Goal: Find contact information: Find contact information

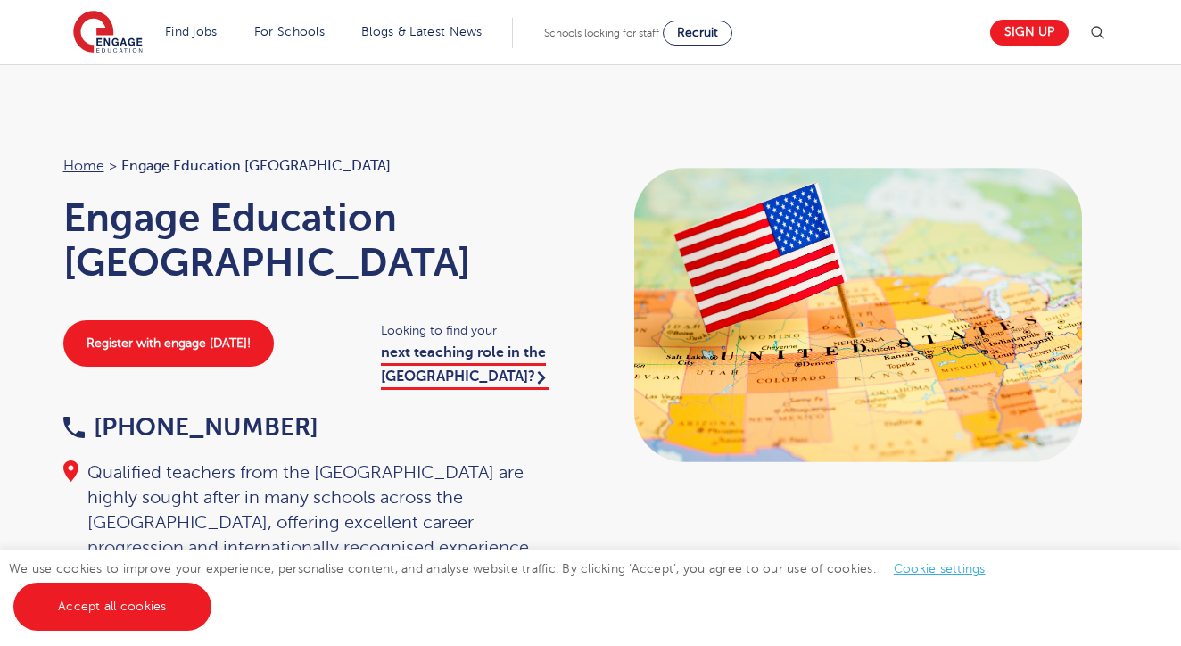
click at [385, 344] on link "next teaching role in the [GEOGRAPHIC_DATA]?" at bounding box center [465, 366] width 168 height 45
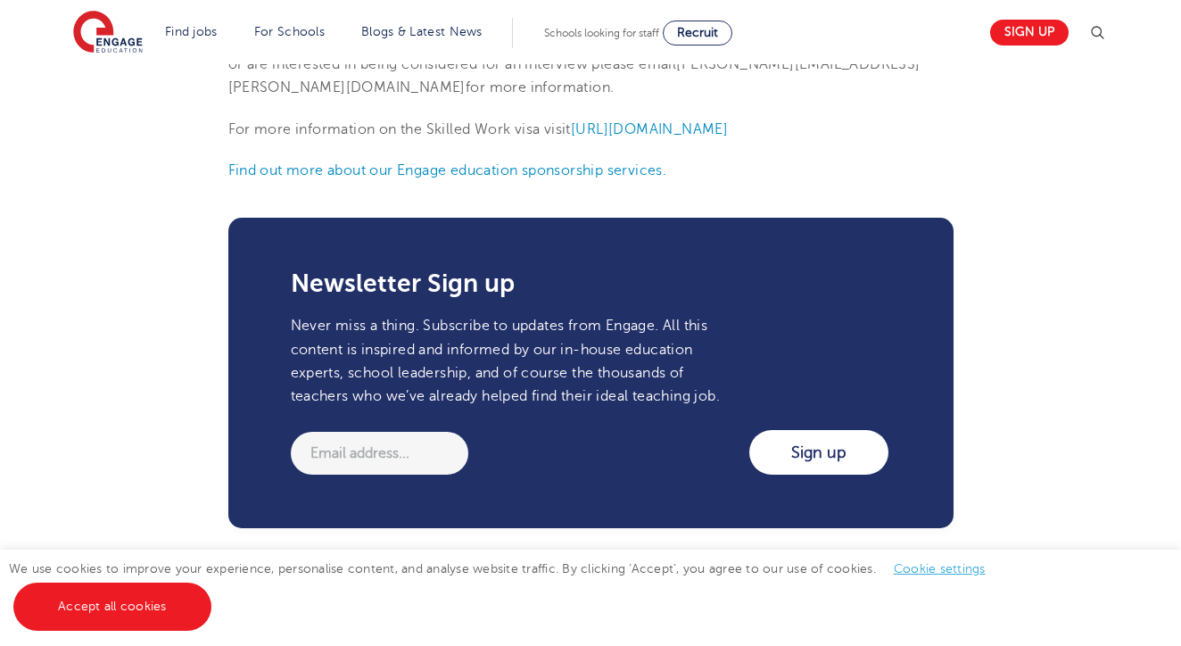
scroll to position [1075, 0]
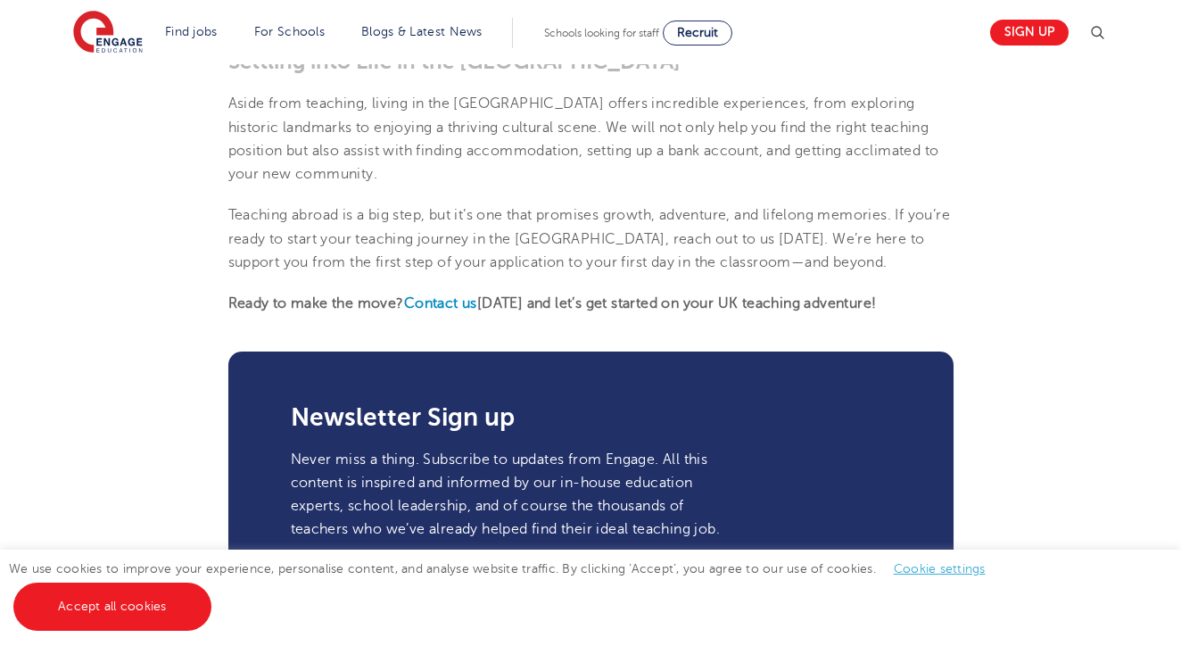
scroll to position [1915, 0]
click at [464, 294] on b "Contact us" at bounding box center [440, 302] width 73 height 16
